Goal: Transaction & Acquisition: Download file/media

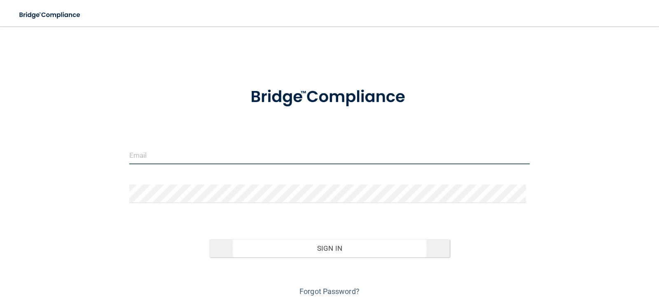
type input "[EMAIL_ADDRESS][DOMAIN_NAME]"
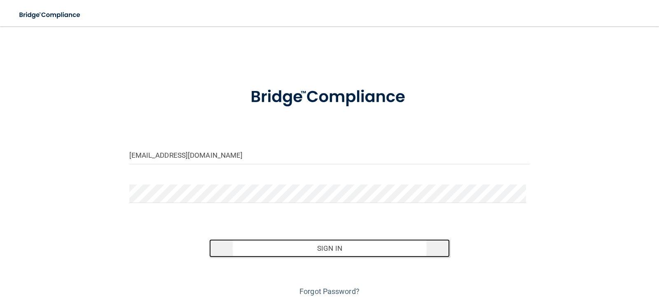
click at [301, 247] on button "Sign In" at bounding box center [329, 248] width 240 height 18
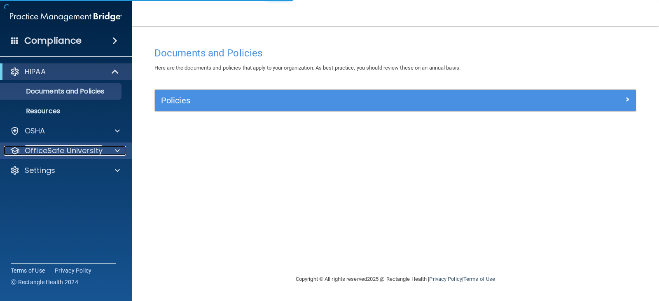
click at [81, 148] on p "OfficeSafe University" at bounding box center [64, 151] width 78 height 10
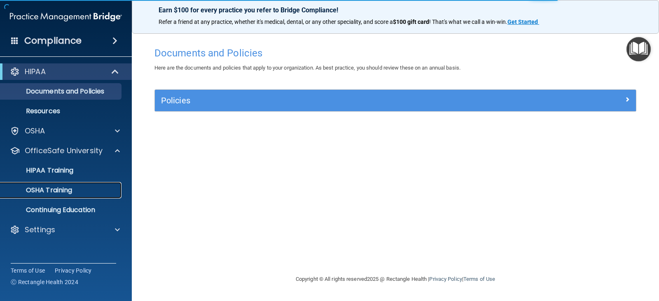
click at [61, 193] on p "OSHA Training" at bounding box center [38, 190] width 67 height 8
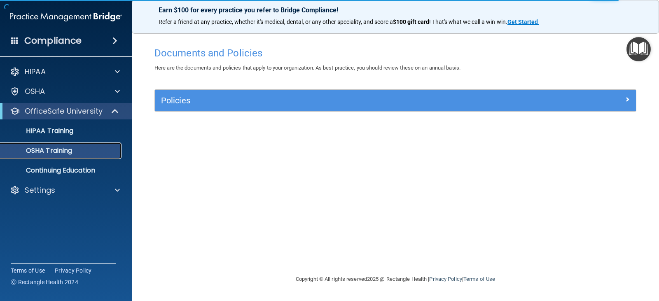
click at [45, 149] on p "OSHA Training" at bounding box center [38, 151] width 67 height 8
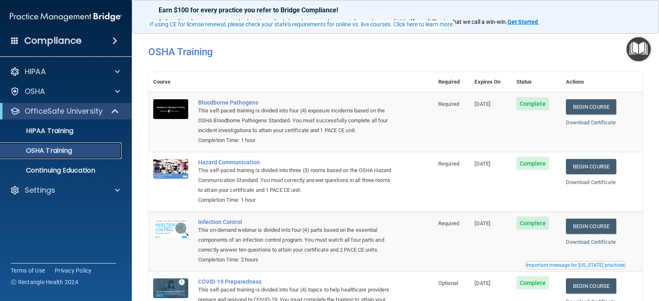
scroll to position [41, 0]
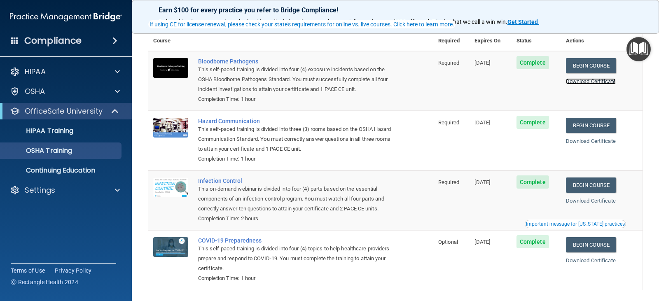
click at [579, 79] on link "Download Certificate" at bounding box center [591, 81] width 50 height 6
click at [585, 141] on link "Download Certificate" at bounding box center [591, 141] width 50 height 6
click at [591, 203] on link "Download Certificate" at bounding box center [591, 201] width 50 height 6
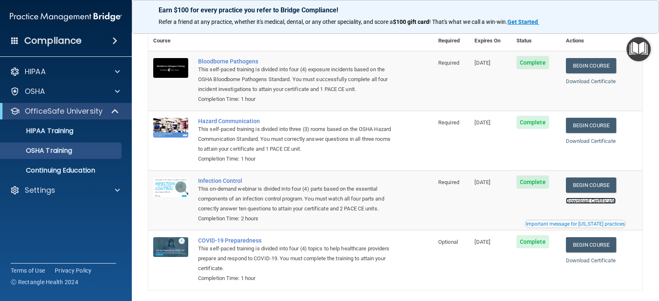
scroll to position [74, 0]
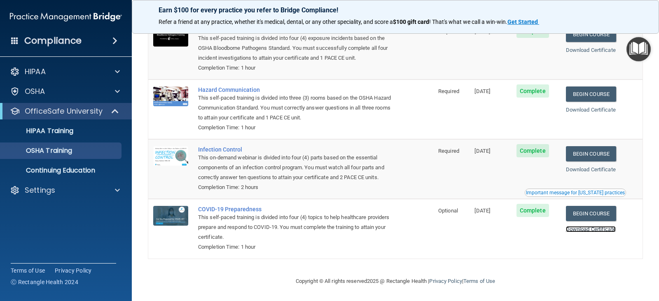
click at [591, 230] on link "Download Certificate" at bounding box center [591, 229] width 50 height 6
click at [72, 13] on img at bounding box center [66, 17] width 112 height 16
